Goal: Transaction & Acquisition: Purchase product/service

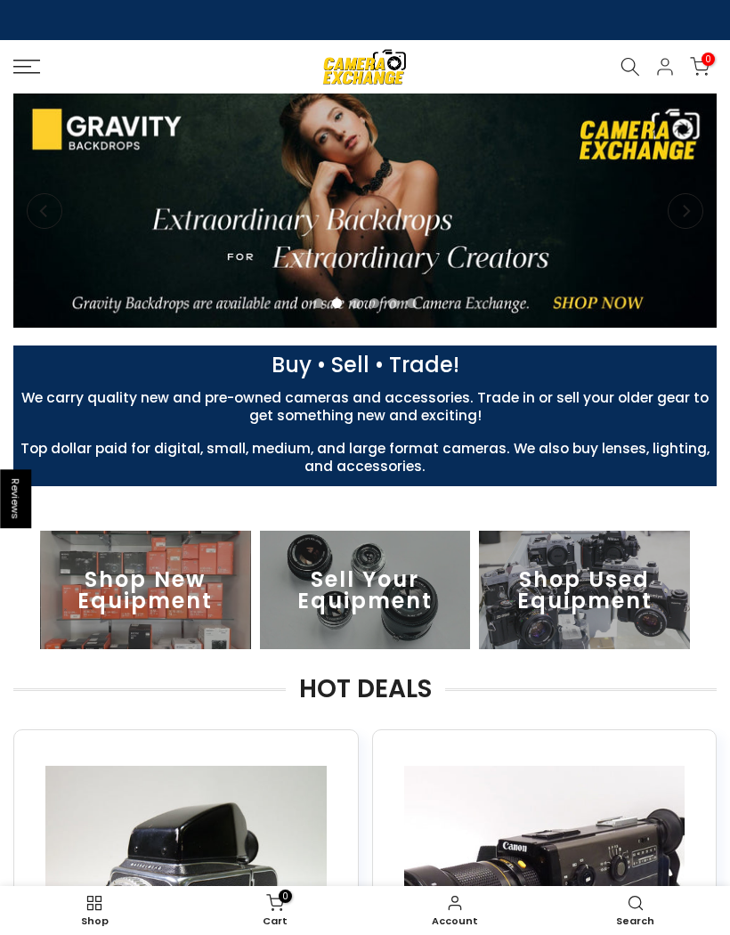
click at [28, 70] on icon at bounding box center [26, 67] width 27 height 14
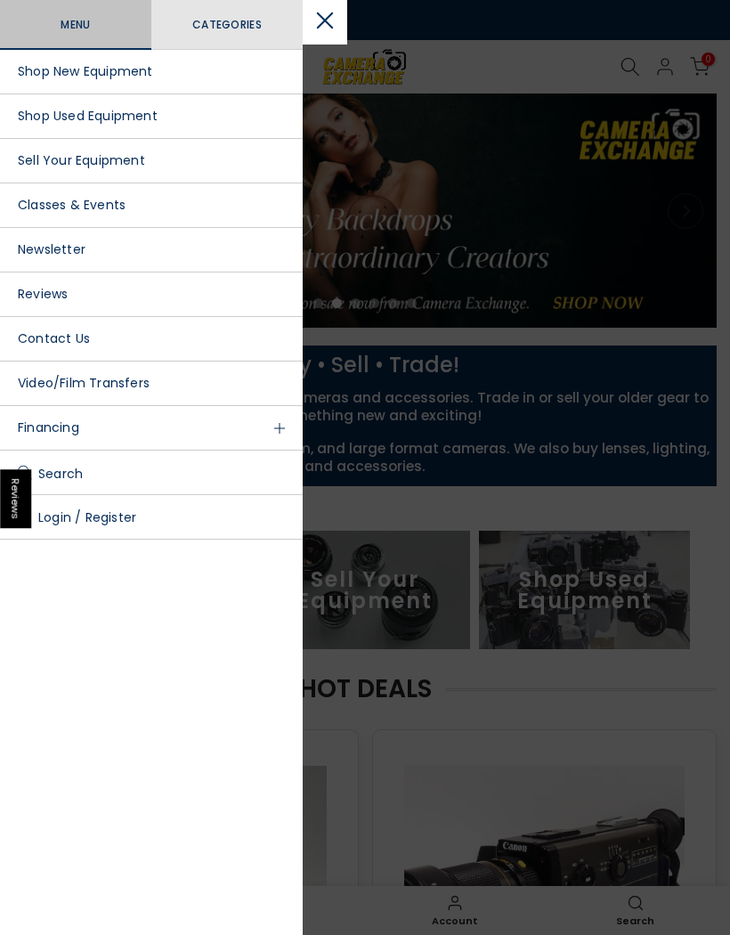
click at [22, 127] on link "Shop Used Equipment" at bounding box center [151, 116] width 303 height 45
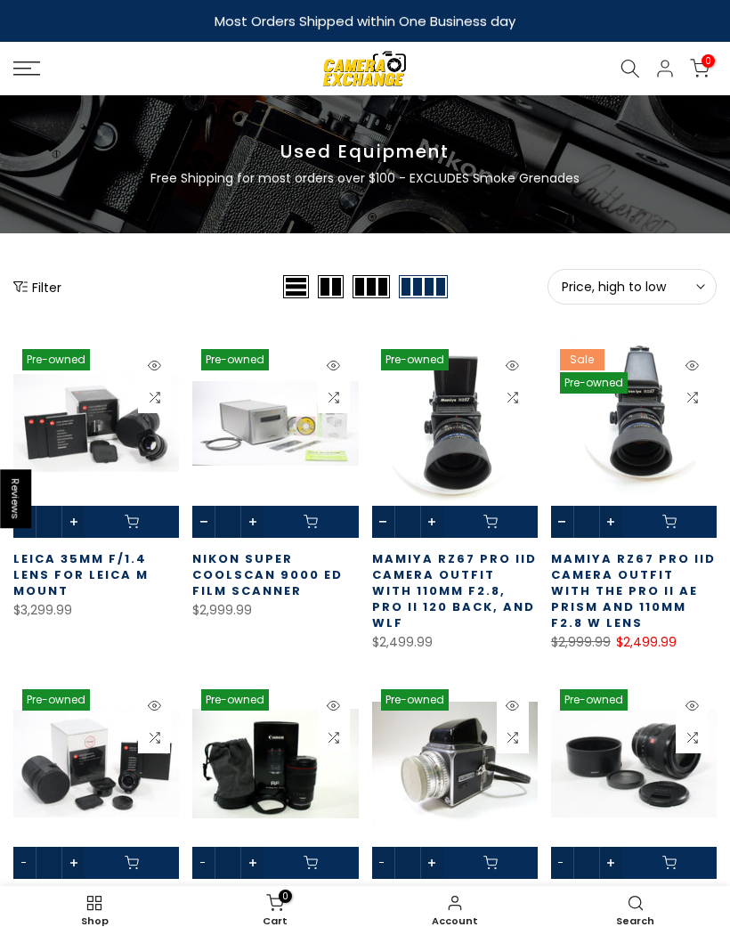
click at [637, 289] on span "Price, high to low" at bounding box center [632, 287] width 141 height 16
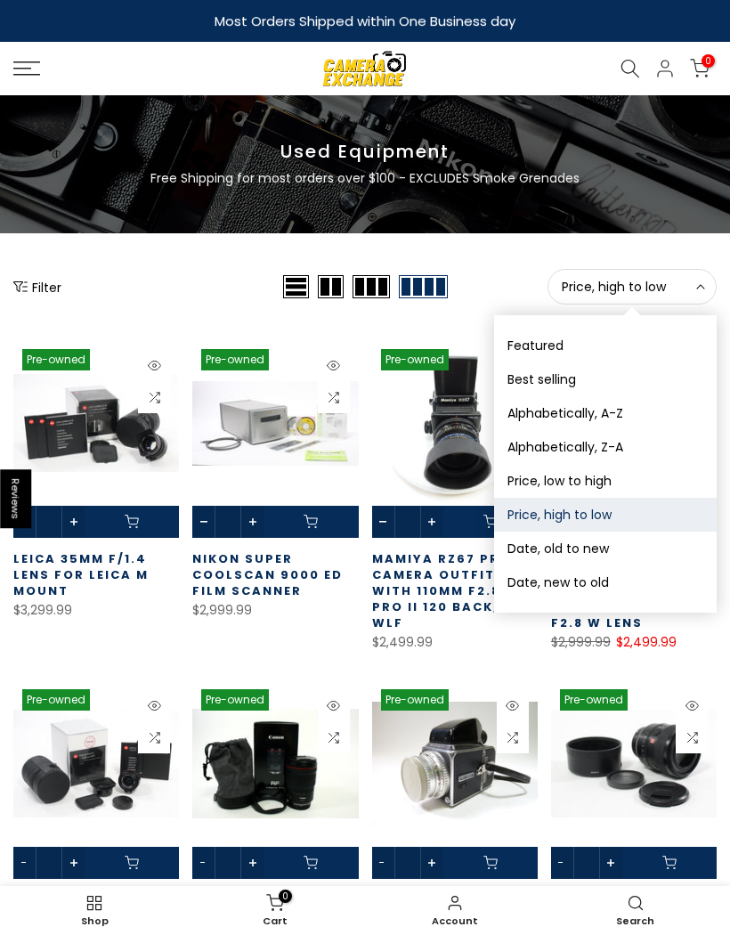
click at [613, 297] on button "Price, high to low Sort" at bounding box center [632, 287] width 169 height 36
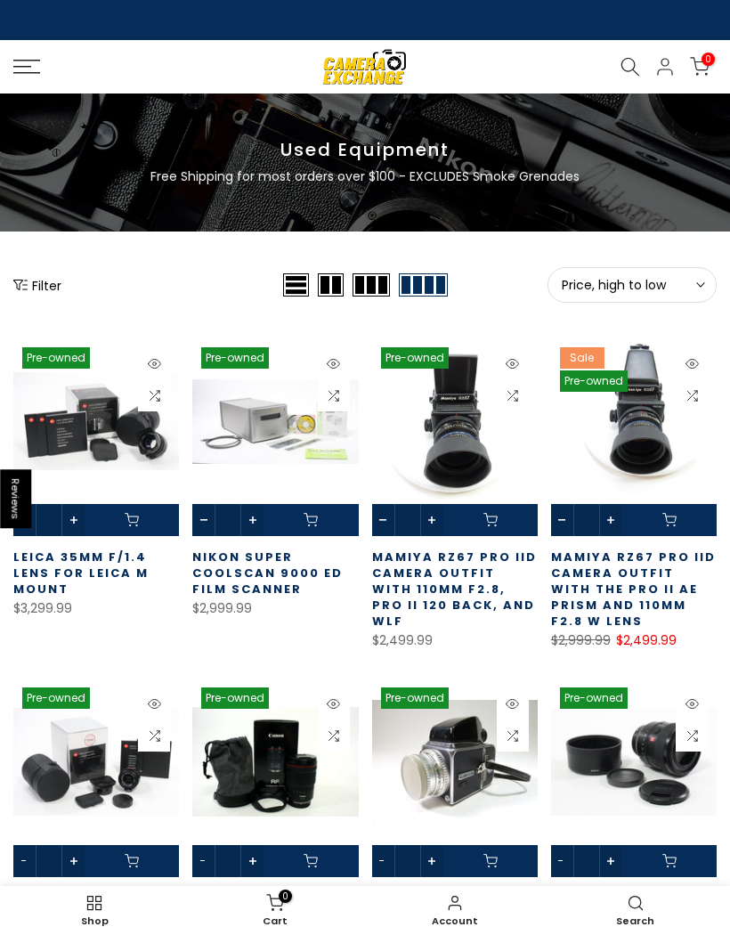
click at [31, 289] on button "Filter" at bounding box center [37, 285] width 48 height 18
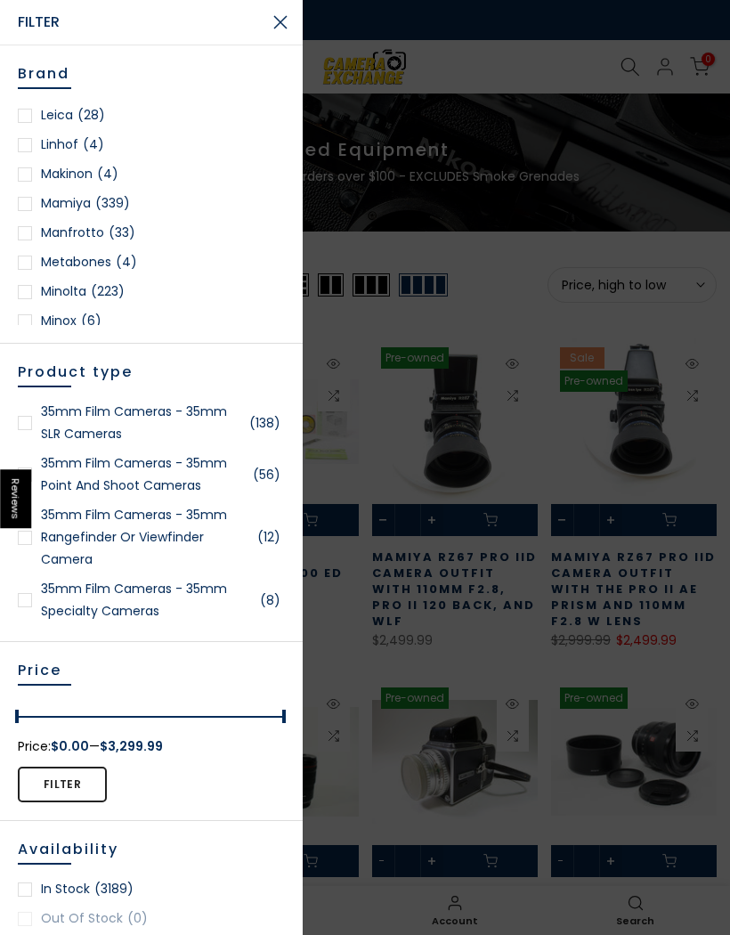
scroll to position [1351, 0]
click at [26, 203] on div at bounding box center [25, 203] width 14 height 14
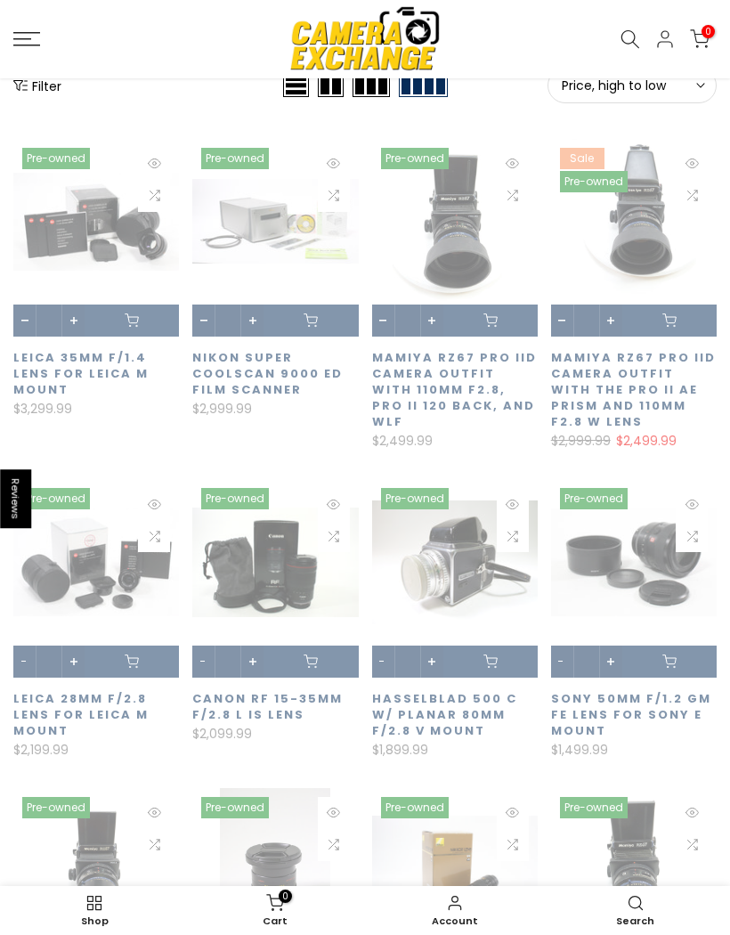
scroll to position [249, 0]
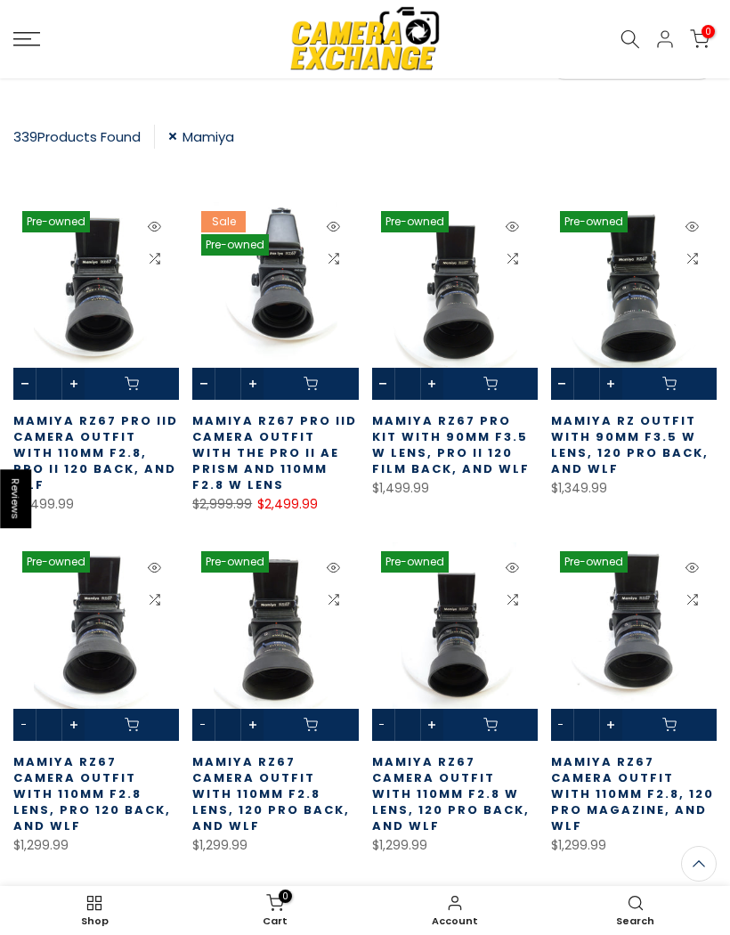
click at [28, 42] on icon at bounding box center [26, 39] width 27 height 14
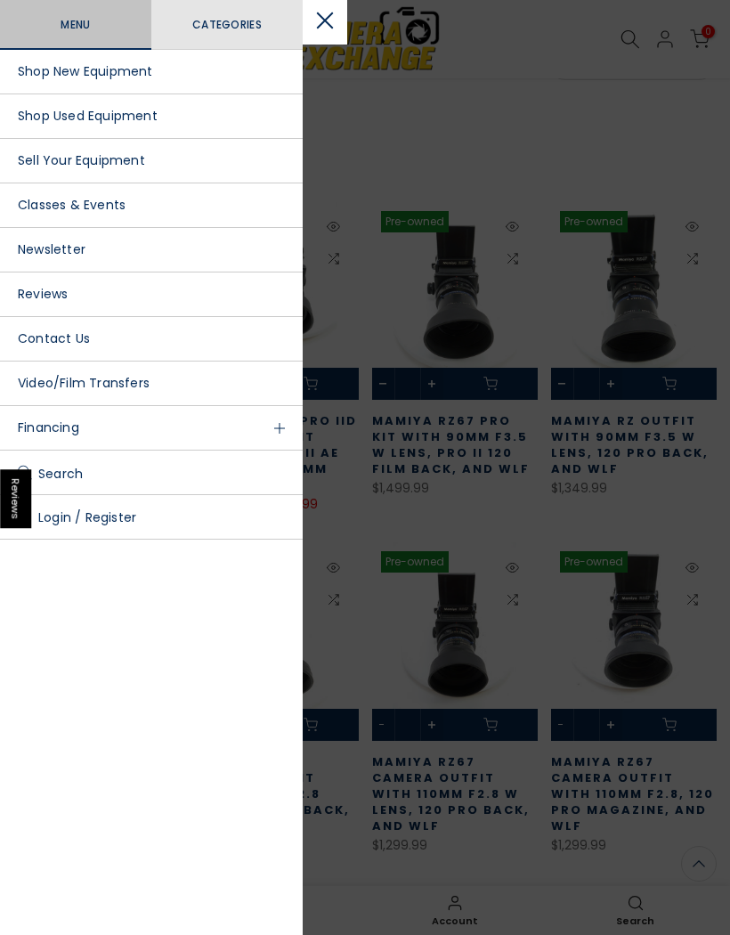
click at [33, 132] on link "Shop Used Equipment" at bounding box center [151, 116] width 303 height 45
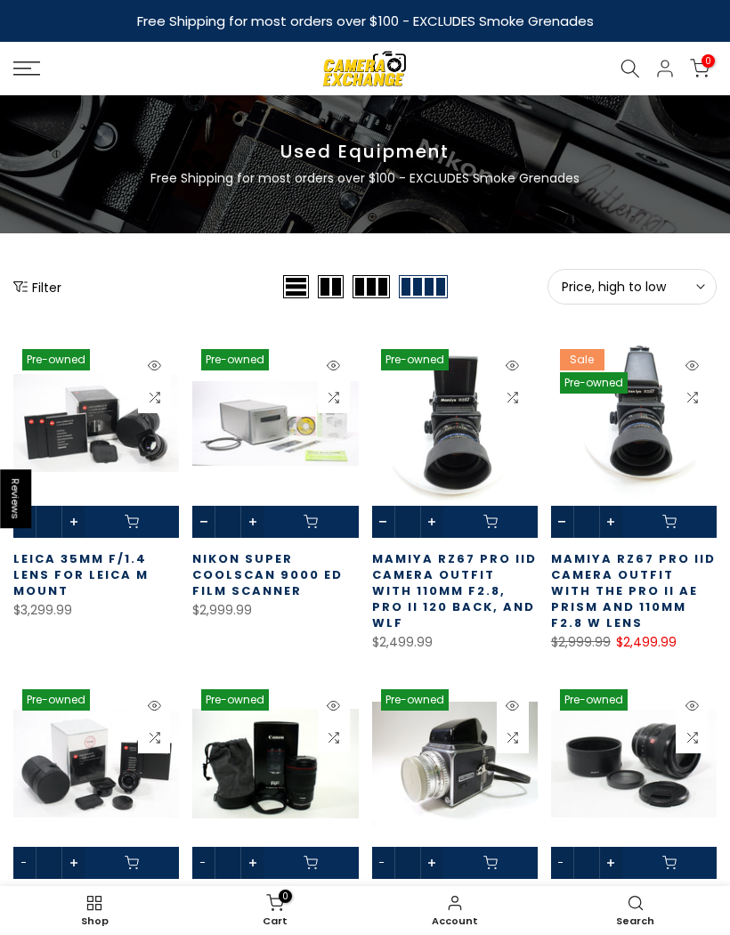
click at [37, 279] on button "Filter" at bounding box center [37, 287] width 48 height 18
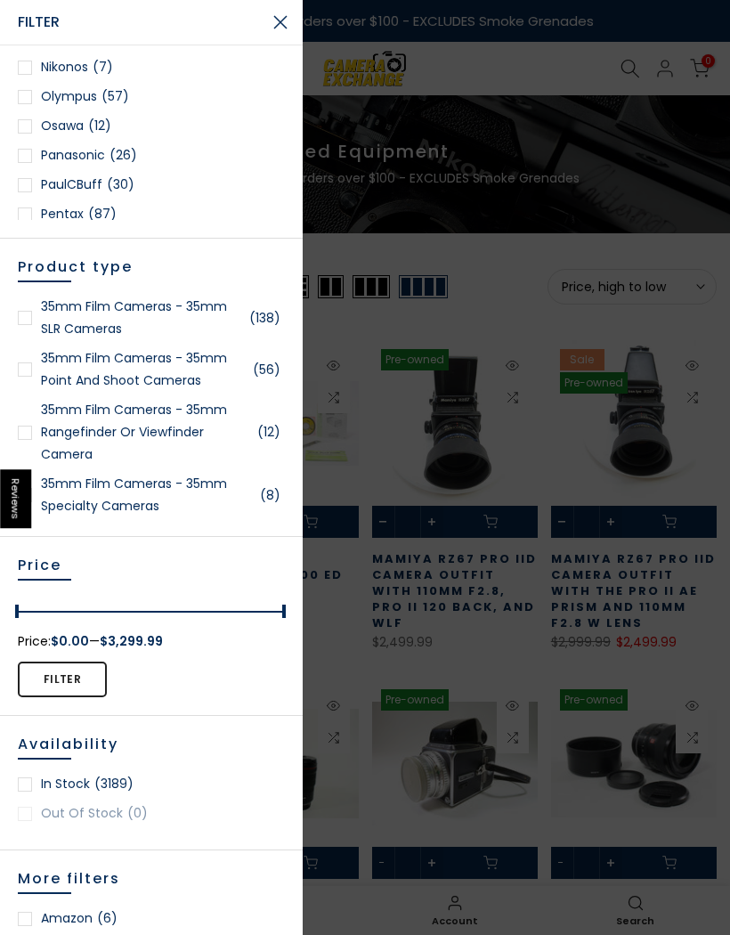
scroll to position [1587, 0]
click at [32, 217] on link "Pentax (87)" at bounding box center [151, 213] width 267 height 22
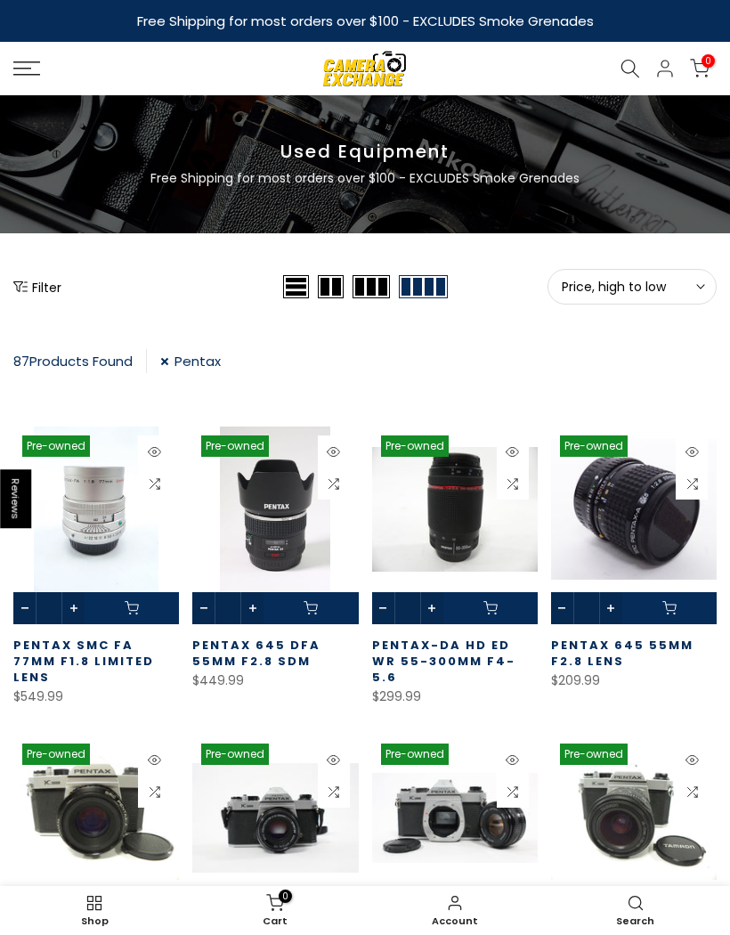
click at [677, 288] on span "Price, high to low" at bounding box center [632, 287] width 141 height 16
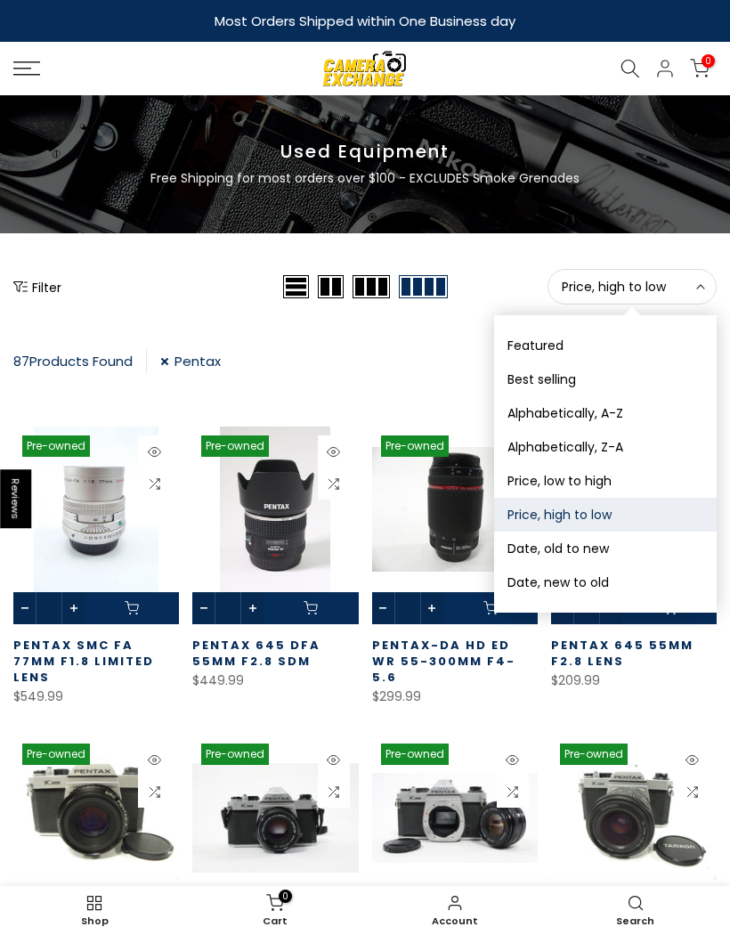
click at [59, 292] on button "Filter" at bounding box center [37, 287] width 48 height 18
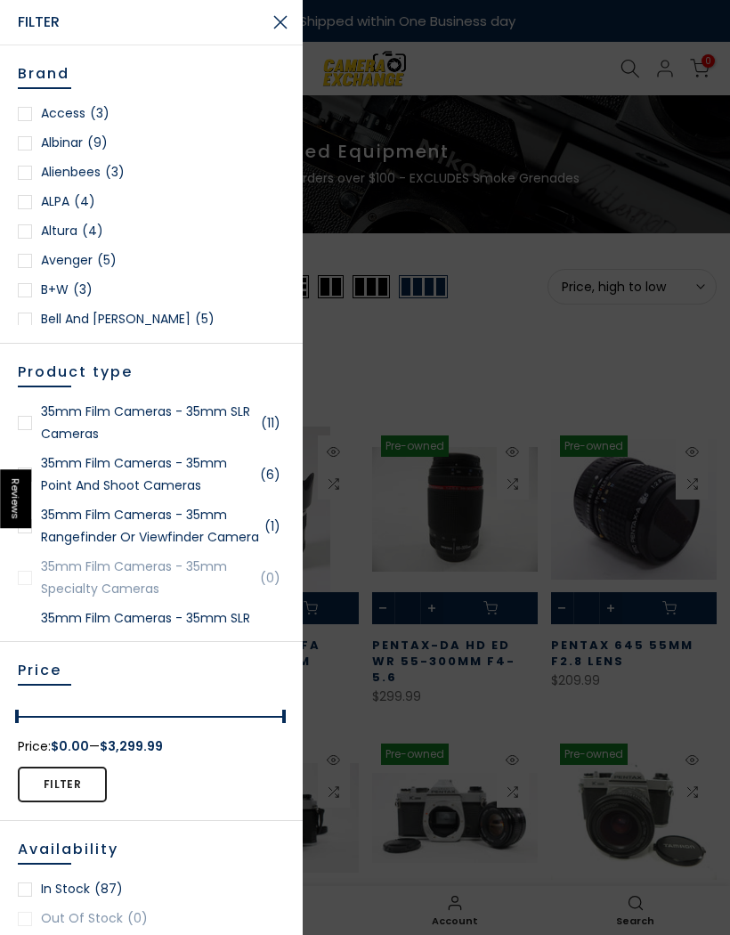
click at [686, 369] on div at bounding box center [365, 467] width 730 height 935
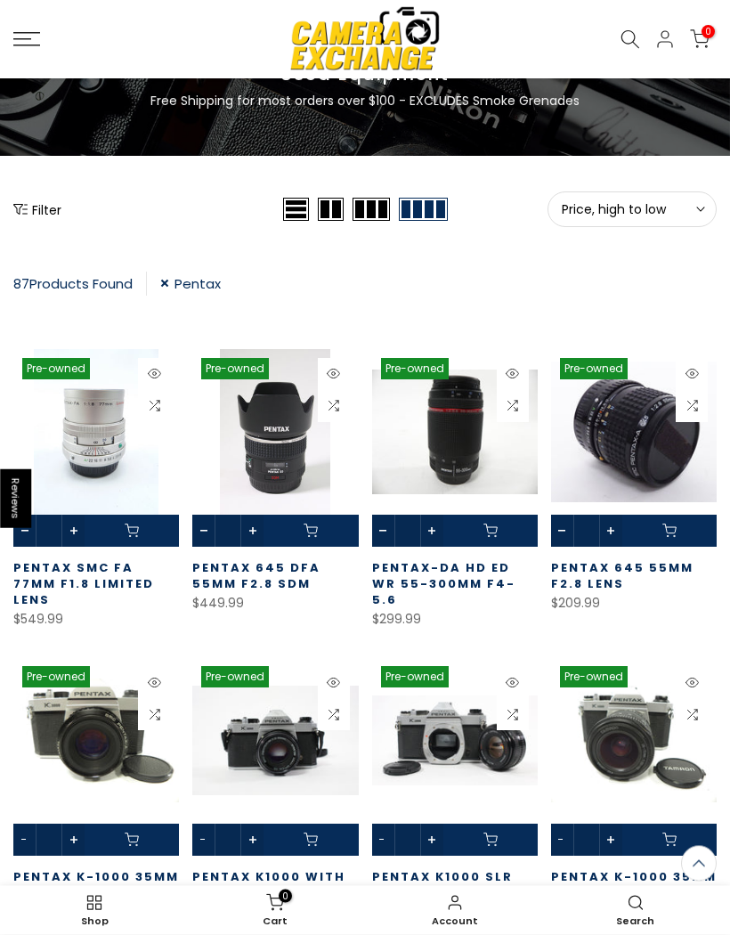
scroll to position [101, 0]
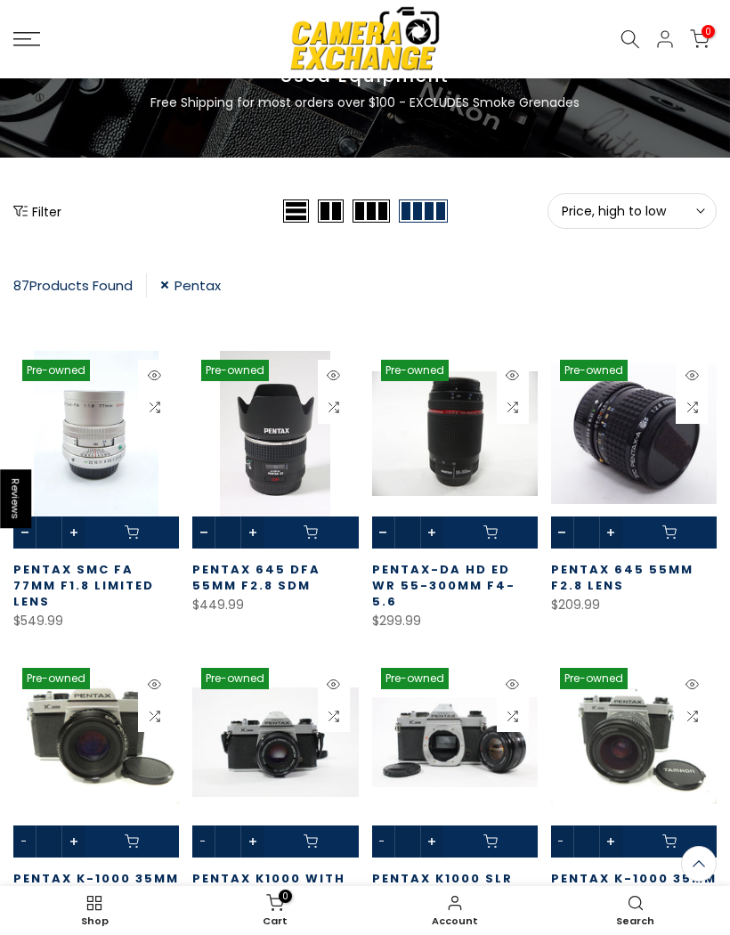
click at [654, 487] on link at bounding box center [634, 450] width 166 height 198
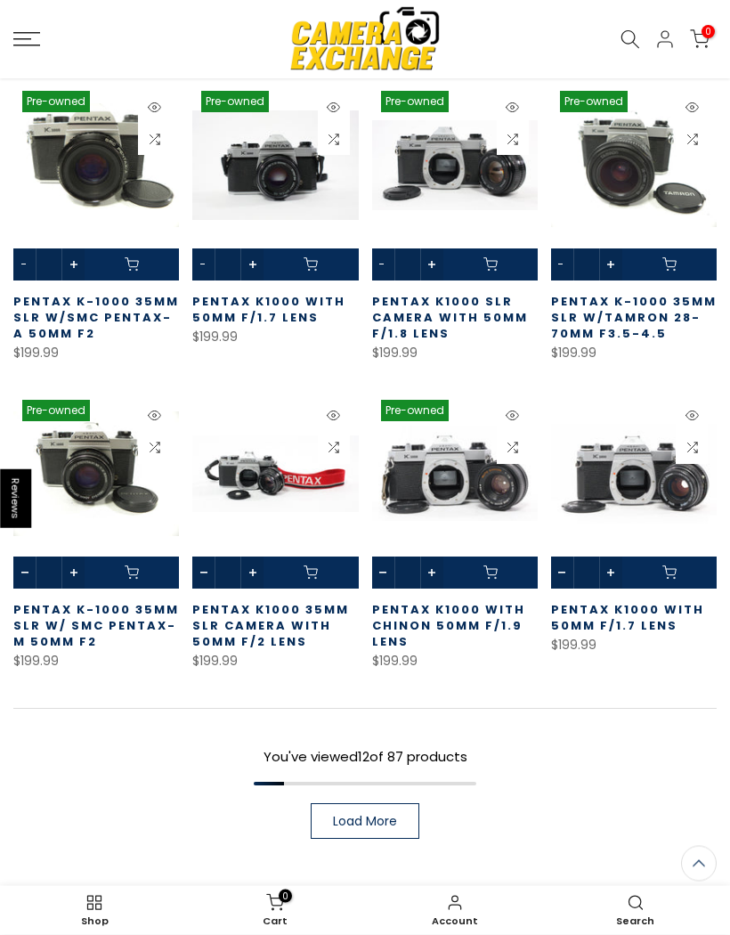
scroll to position [676, 0]
click at [388, 816] on link "Load More" at bounding box center [365, 821] width 109 height 36
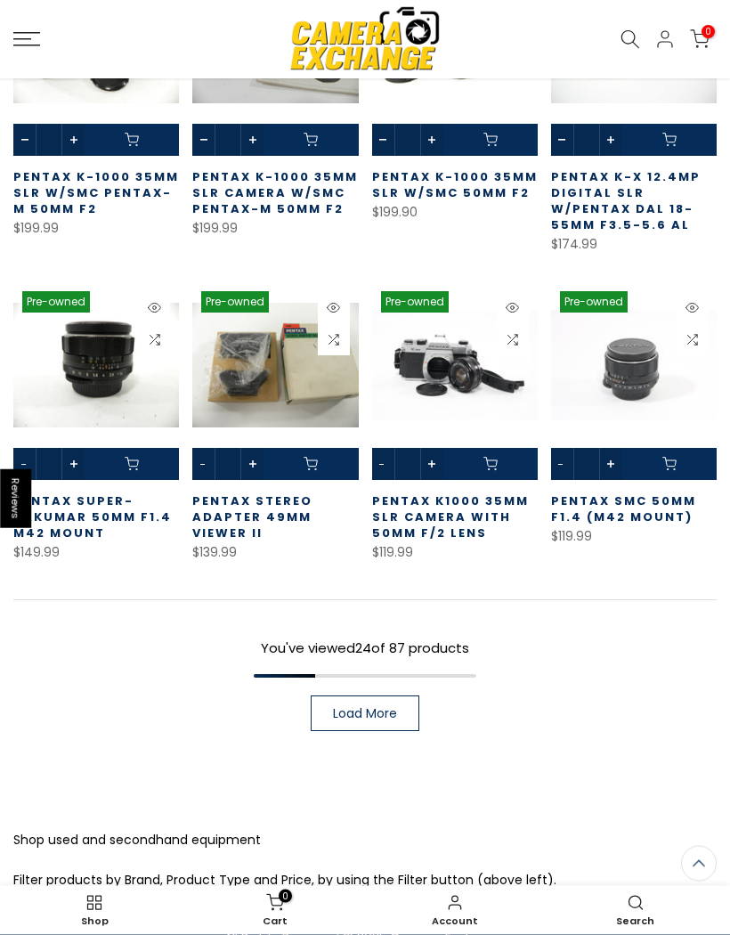
scroll to position [1743, 0]
click at [411, 698] on link "Load More" at bounding box center [365, 713] width 109 height 36
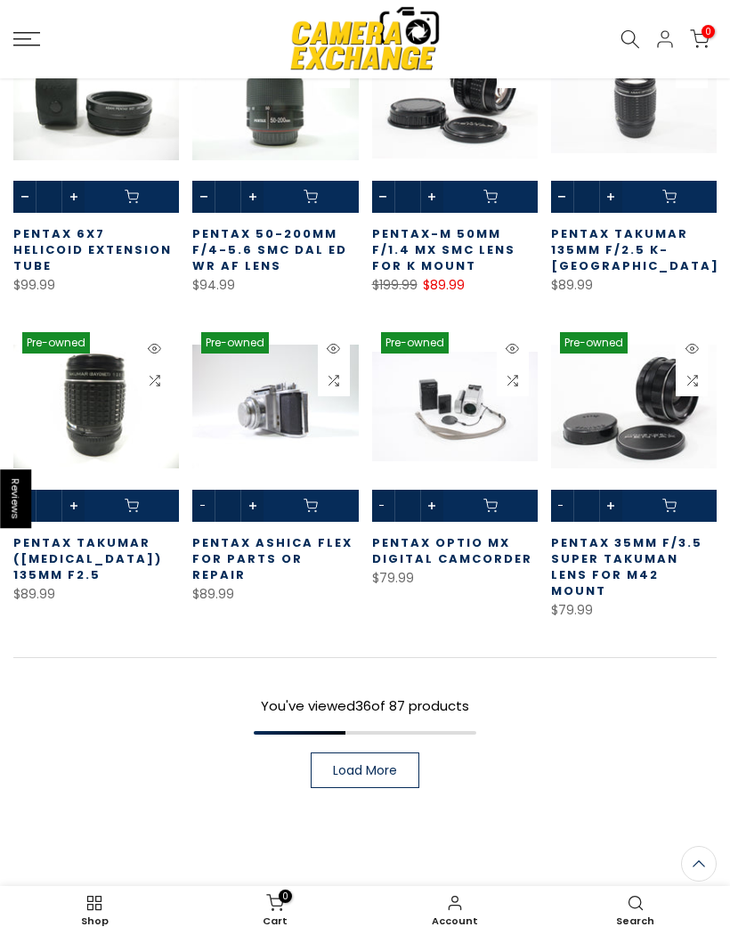
scroll to position [2650, 0]
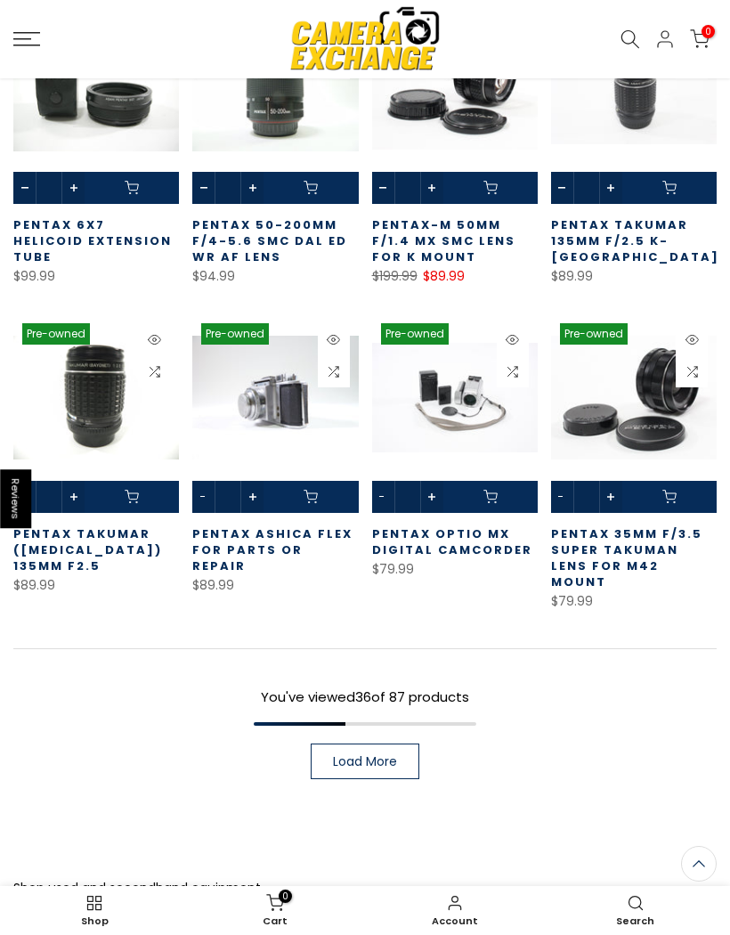
click at [405, 743] on link "Load More" at bounding box center [365, 761] width 109 height 36
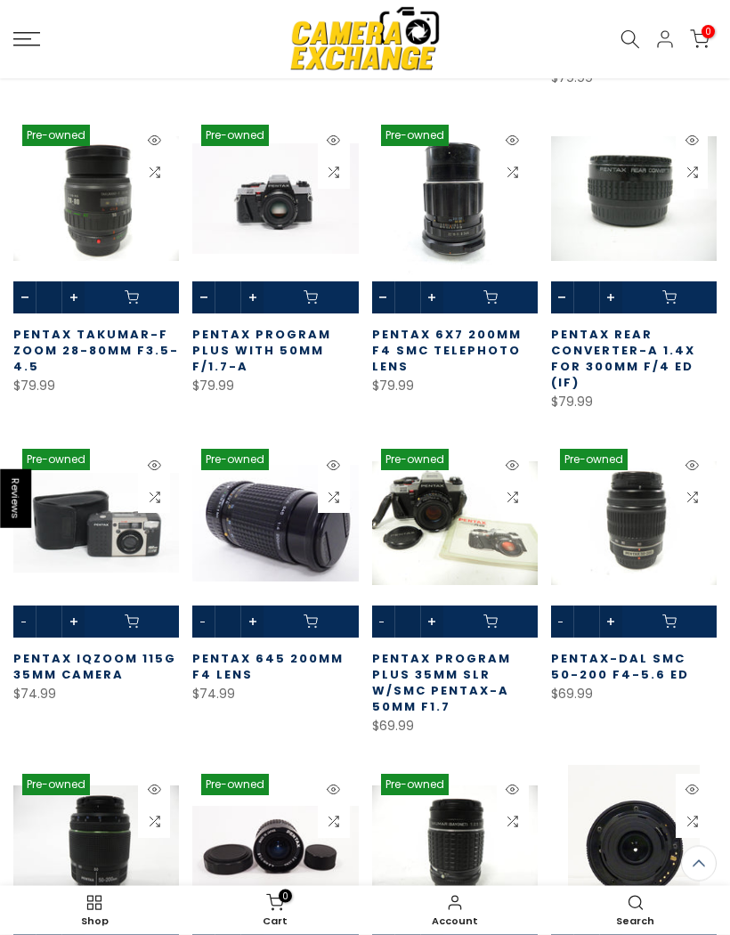
scroll to position [3180, 0]
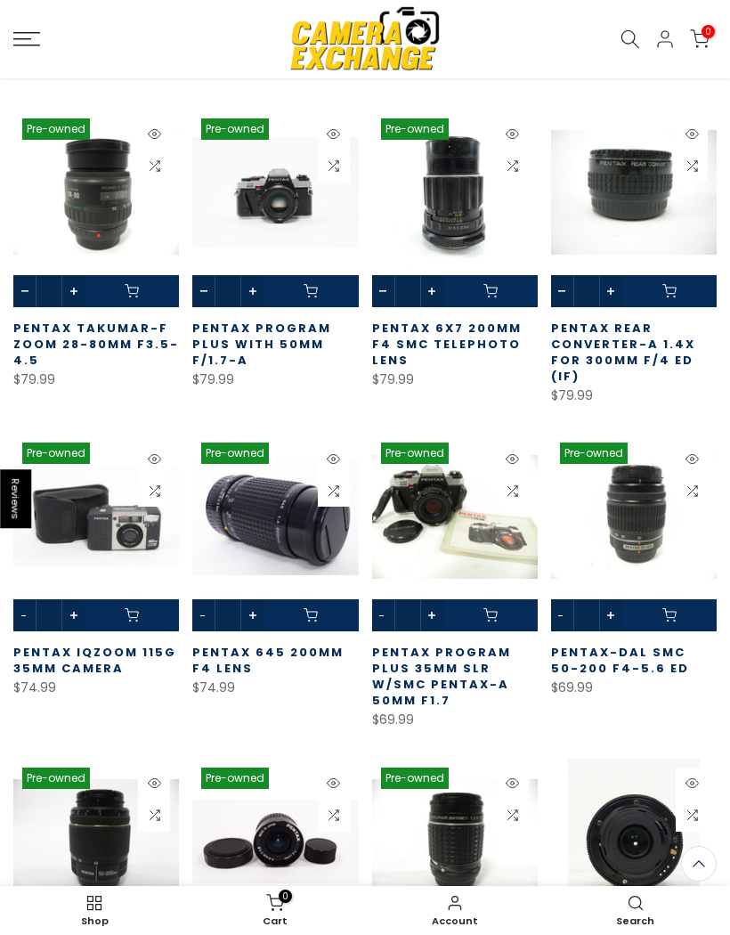
click at [237, 489] on link at bounding box center [275, 533] width 166 height 198
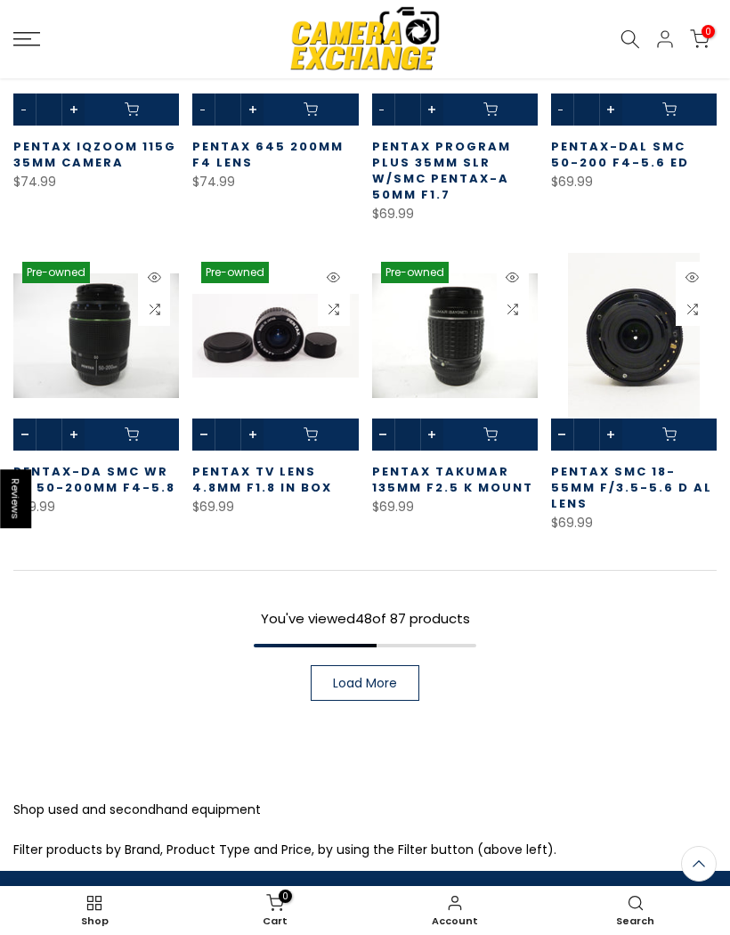
scroll to position [3686, 0]
click at [402, 665] on link "Load More" at bounding box center [365, 683] width 109 height 36
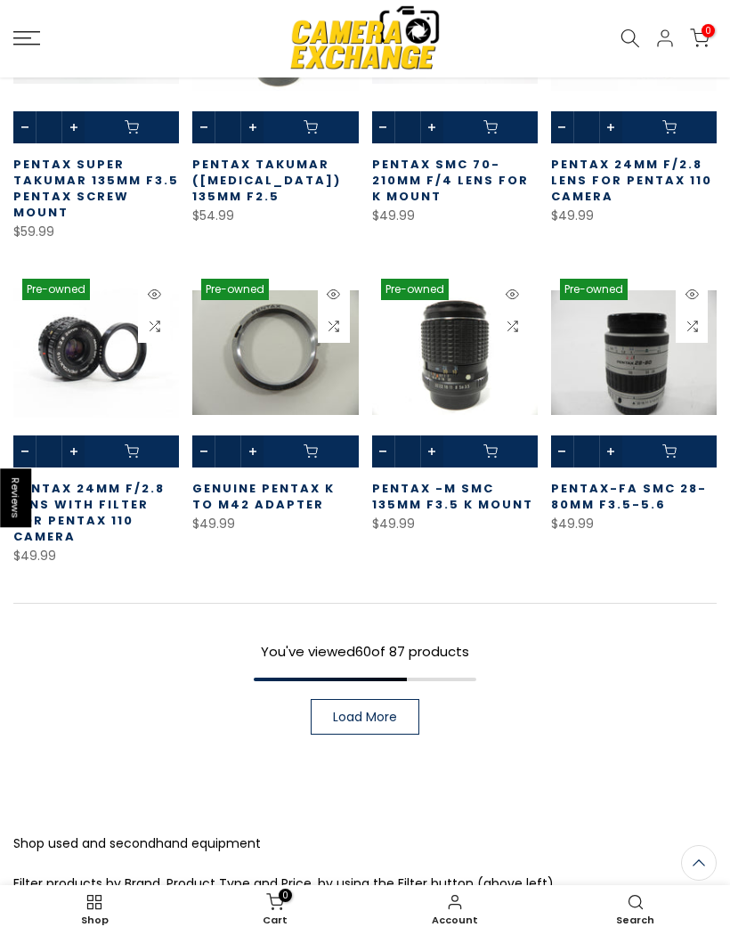
scroll to position [4628, 0]
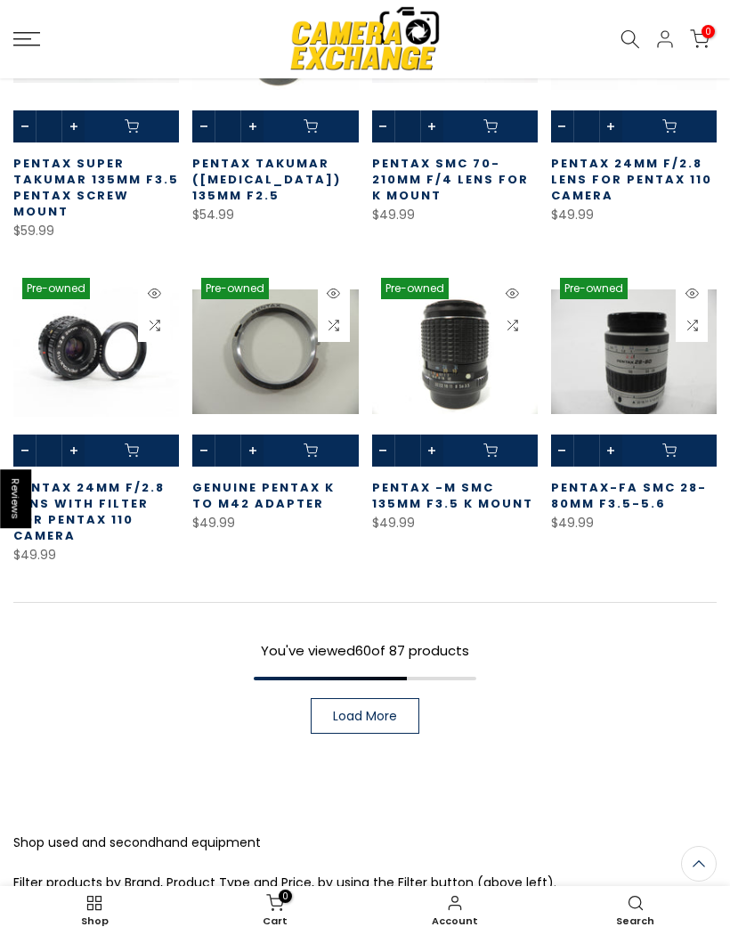
click at [418, 698] on link "Load More" at bounding box center [365, 716] width 109 height 36
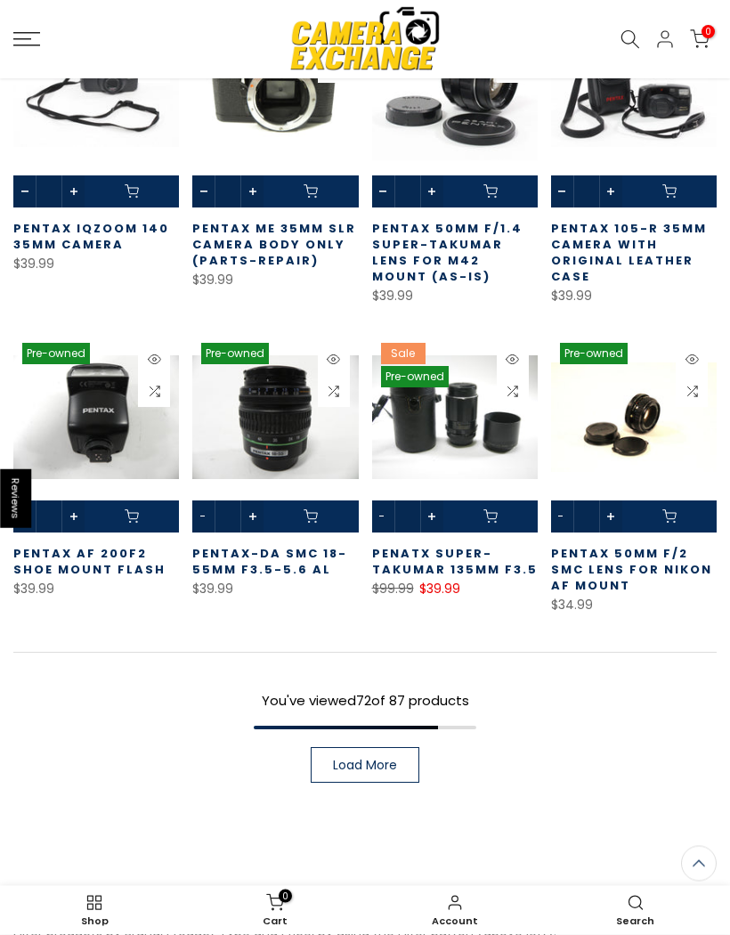
scroll to position [5521, 0]
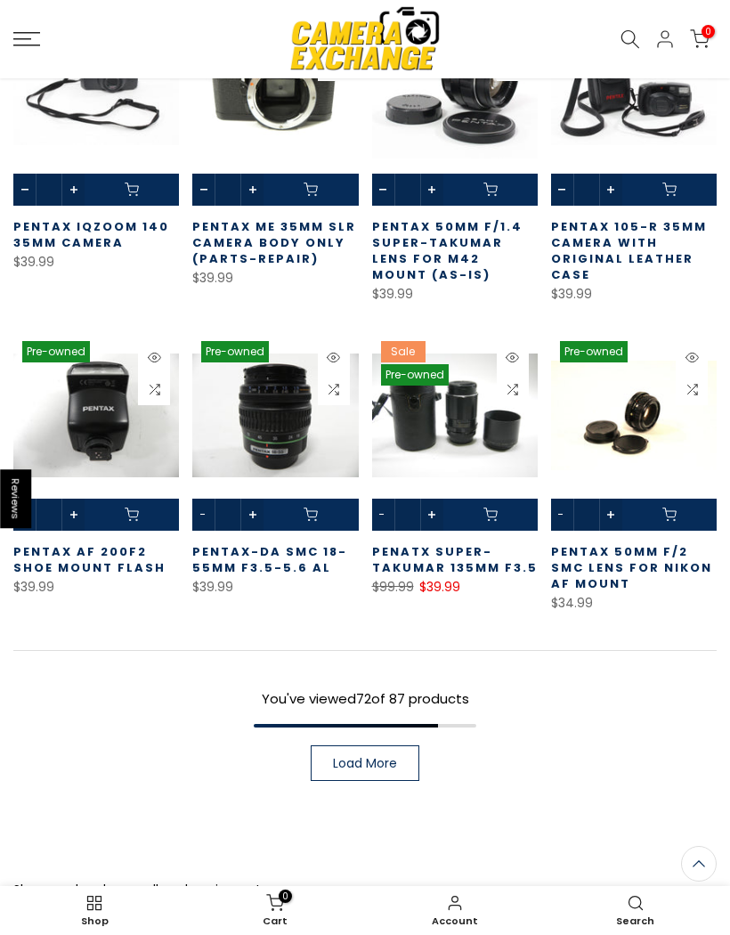
click at [418, 745] on link "Load More" at bounding box center [365, 763] width 109 height 36
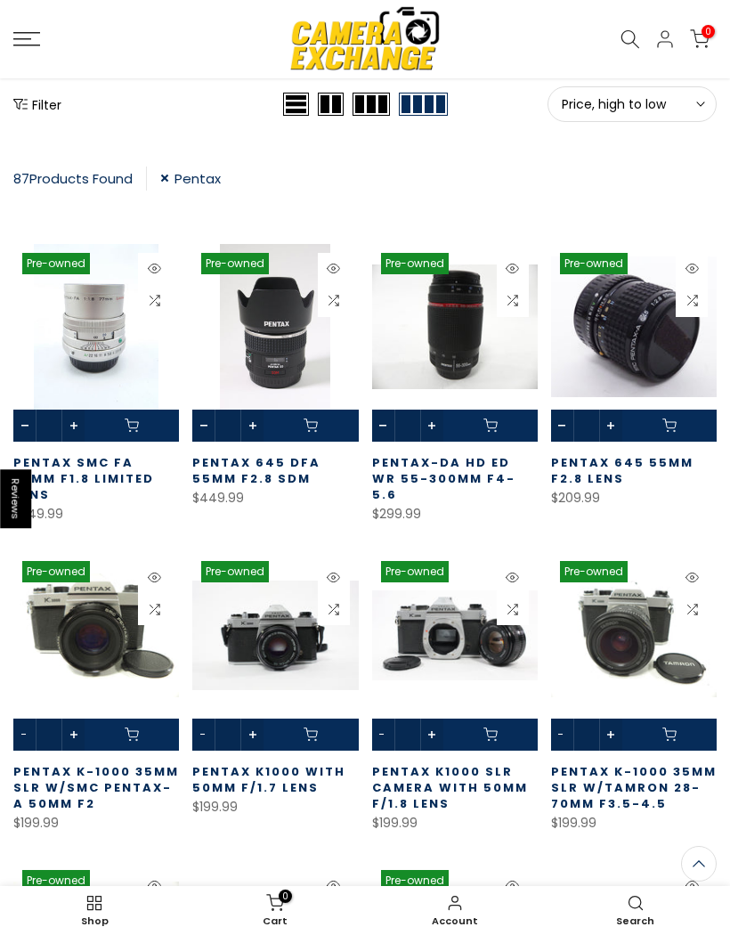
scroll to position [209, 0]
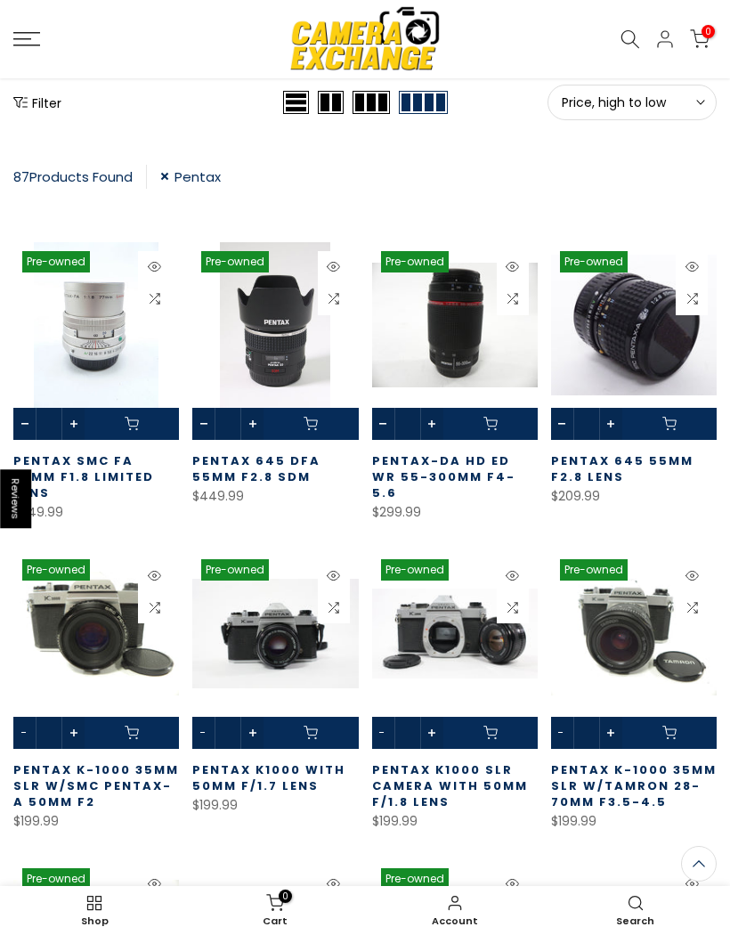
click at [672, 439] on span at bounding box center [669, 424] width 94 height 32
click at [643, 452] on link "Pentax 645 55mm f2.8 Lens" at bounding box center [622, 468] width 142 height 33
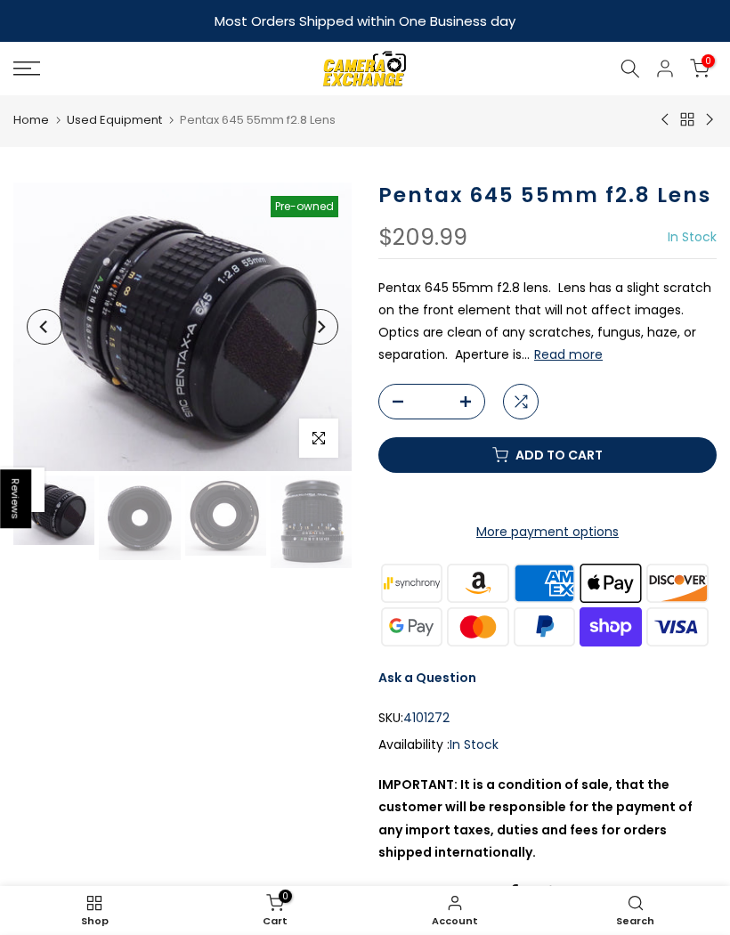
click at [134, 515] on img at bounding box center [139, 517] width 81 height 85
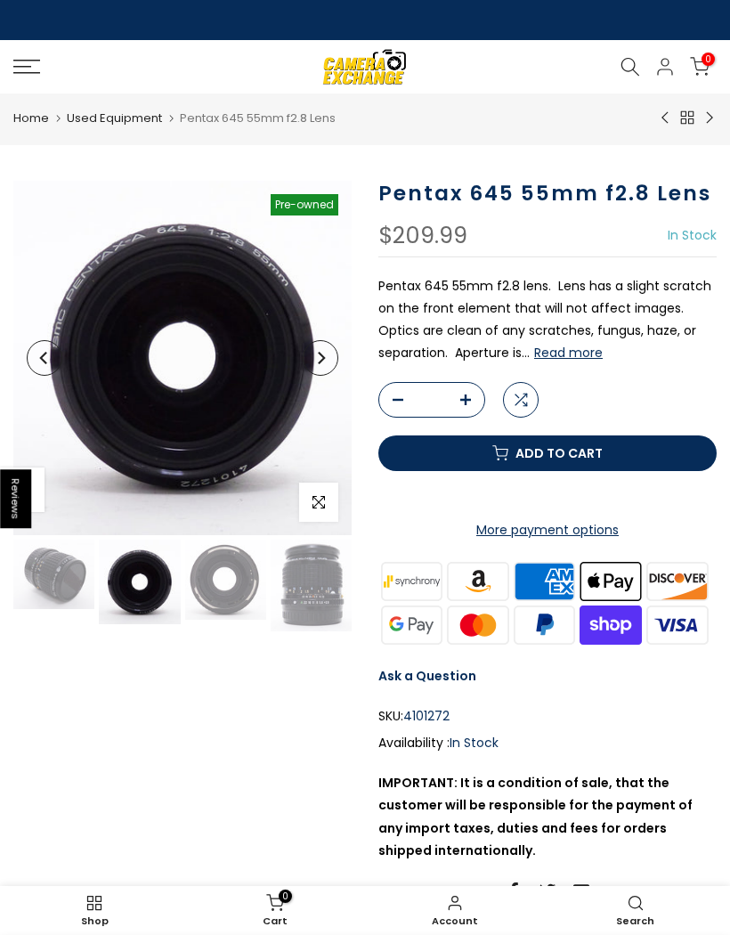
click at [229, 588] on img at bounding box center [225, 579] width 81 height 80
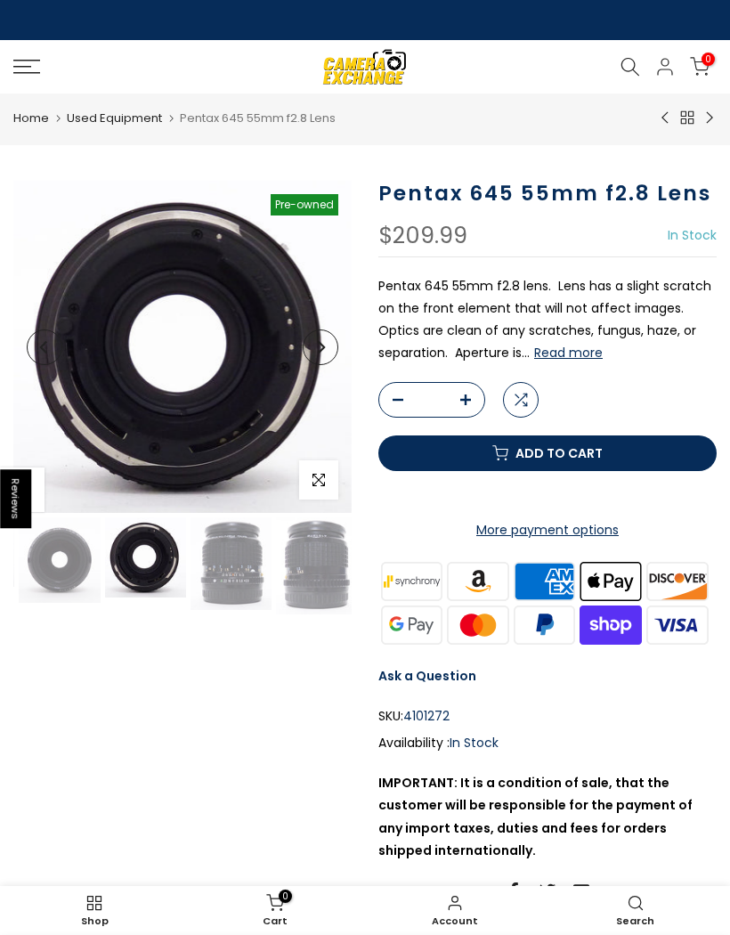
click at [259, 575] on img at bounding box center [231, 563] width 81 height 93
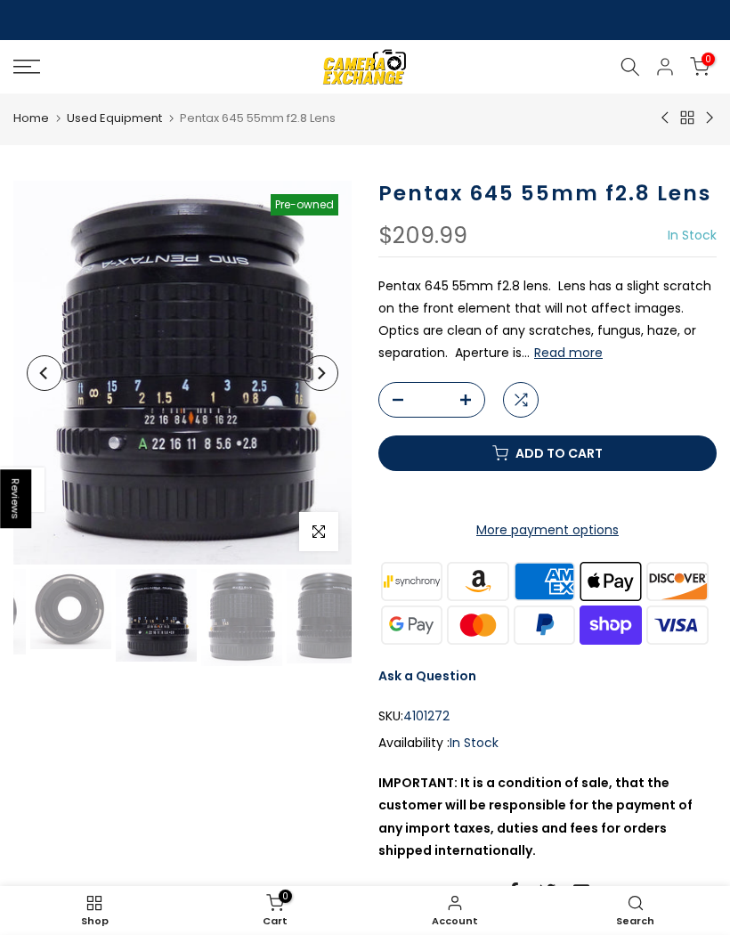
scroll to position [0, 166]
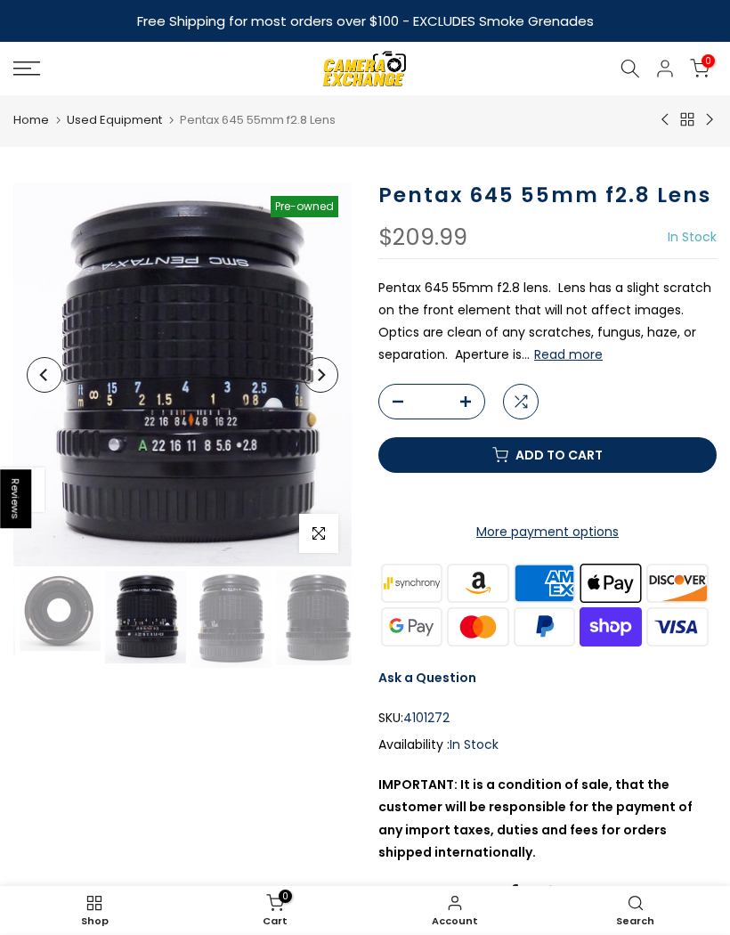
click at [298, 604] on img at bounding box center [316, 618] width 81 height 94
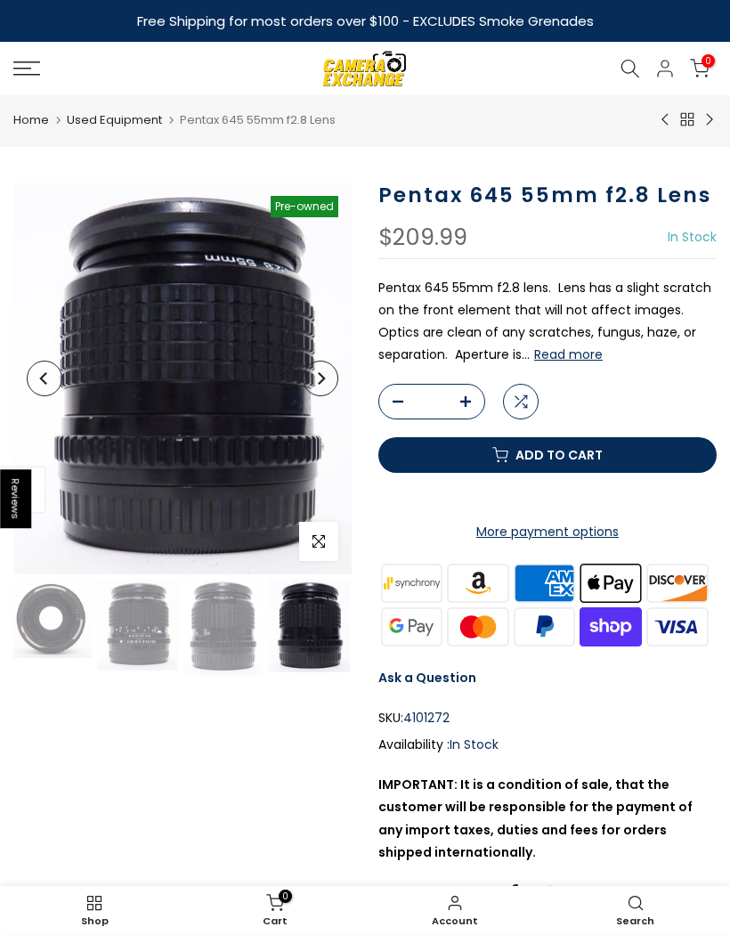
scroll to position [0, 174]
click at [190, 619] on img at bounding box center [223, 627] width 81 height 97
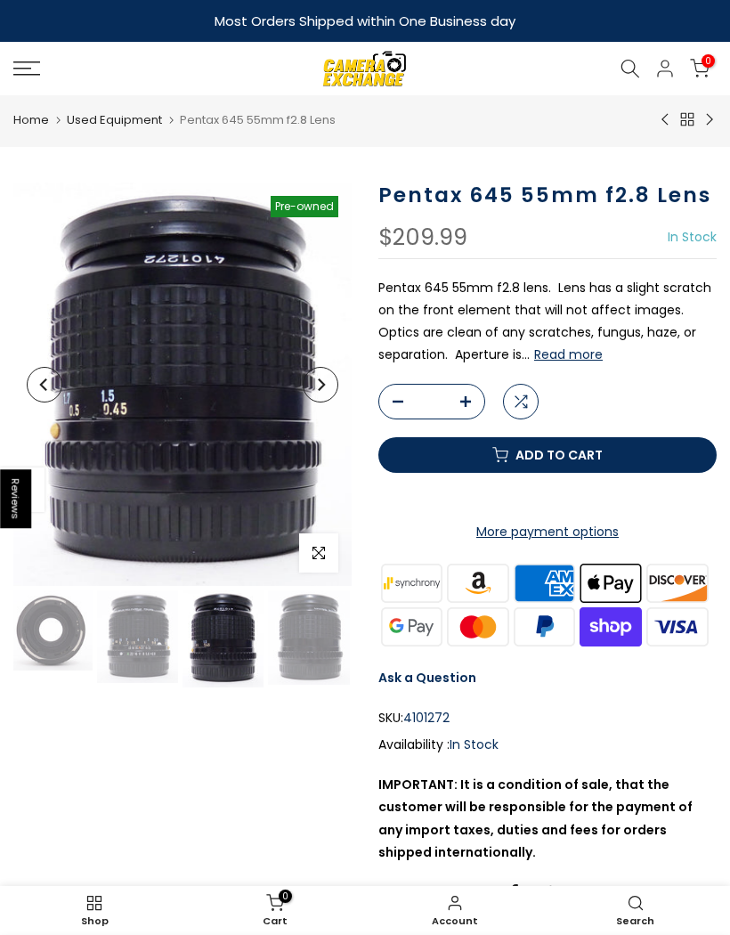
click at [118, 629] on img at bounding box center [137, 636] width 81 height 93
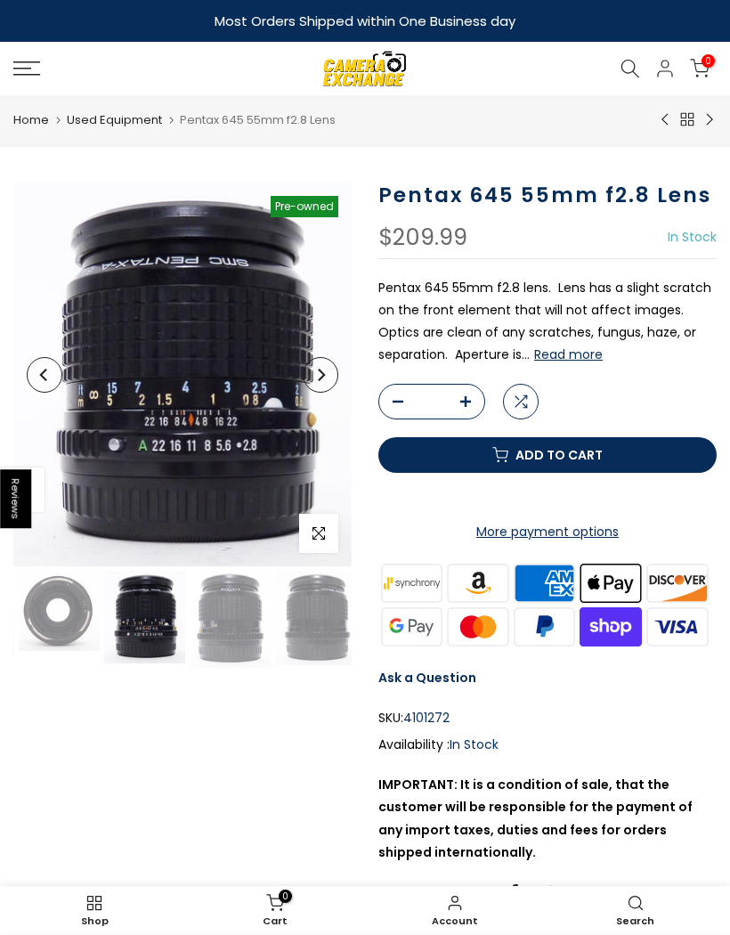
scroll to position [0, 166]
